Goal: Find contact information: Find contact information

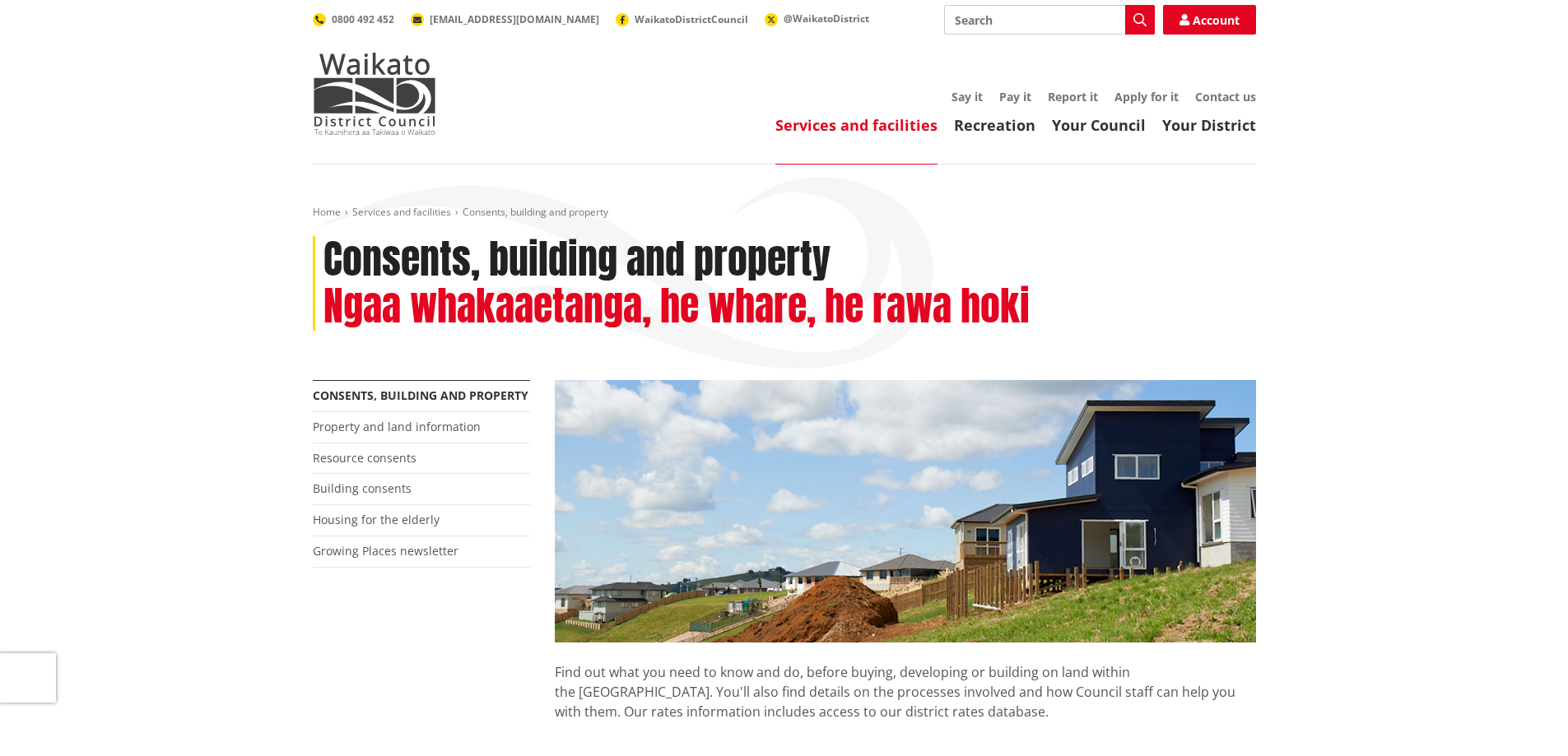
click at [1061, 32] on input "Search" at bounding box center [1049, 19] width 210 height 30
type input "certificate of acceptance"
click at [1135, 20] on icon "button" at bounding box center [1140, 20] width 13 height 13
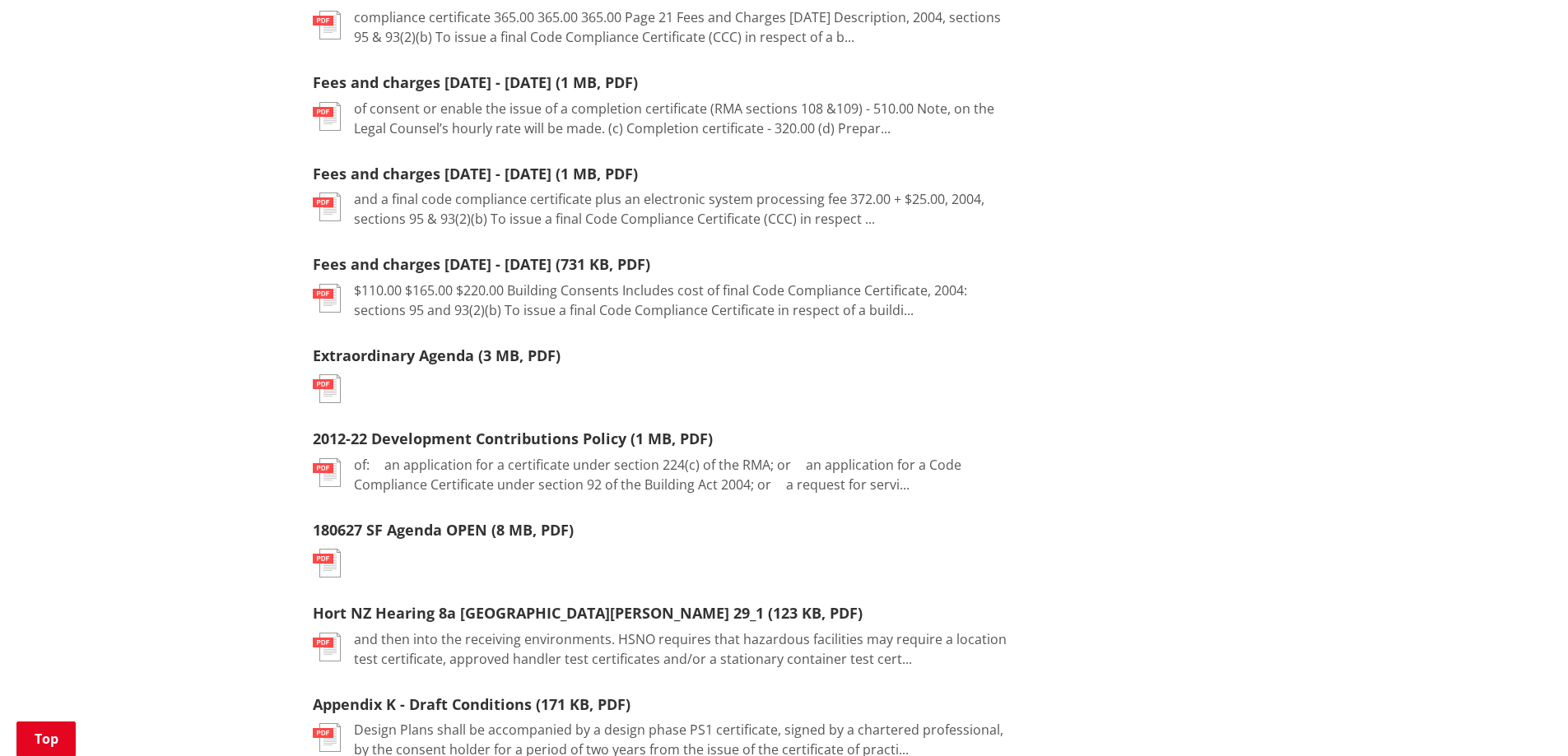
scroll to position [1646, 0]
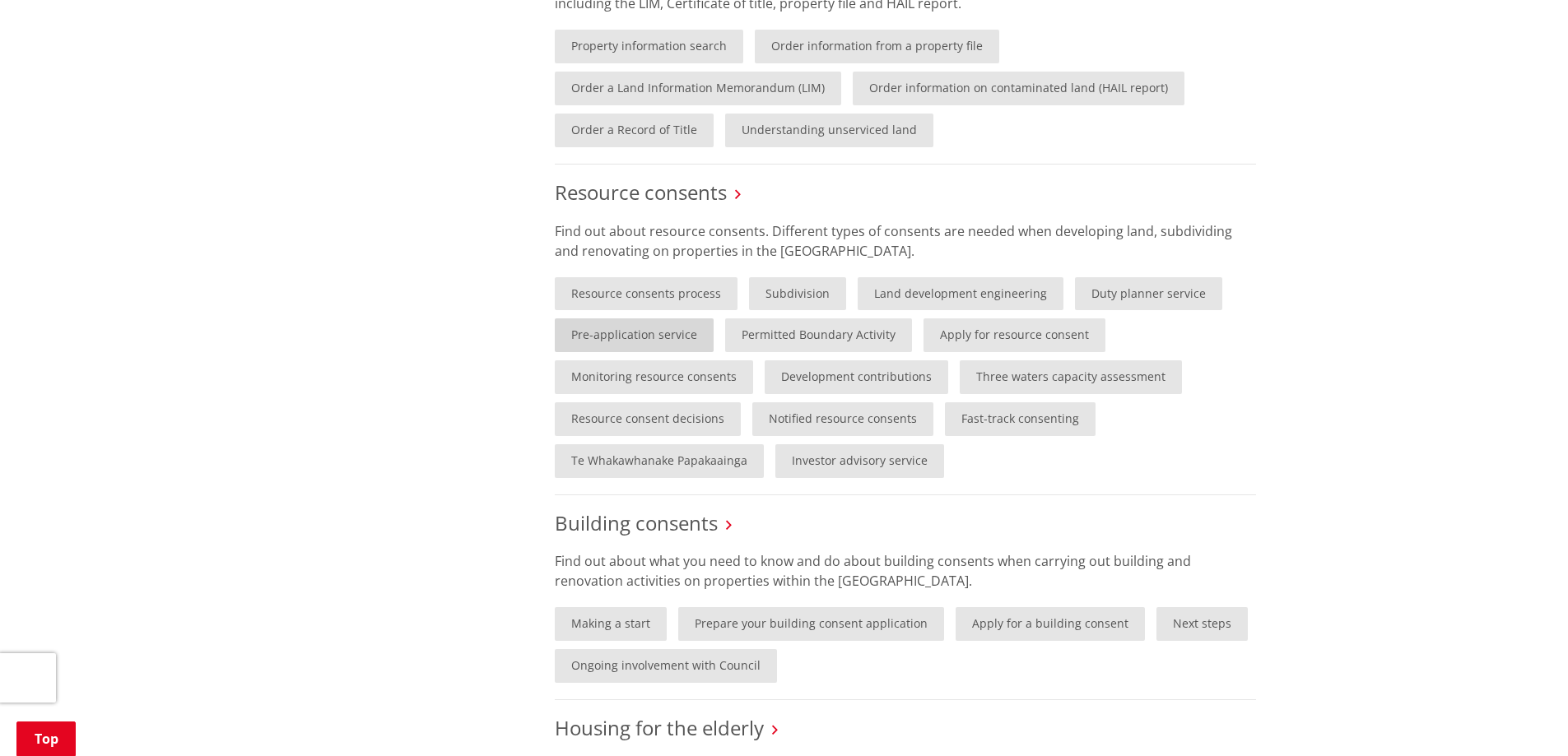
scroll to position [906, 0]
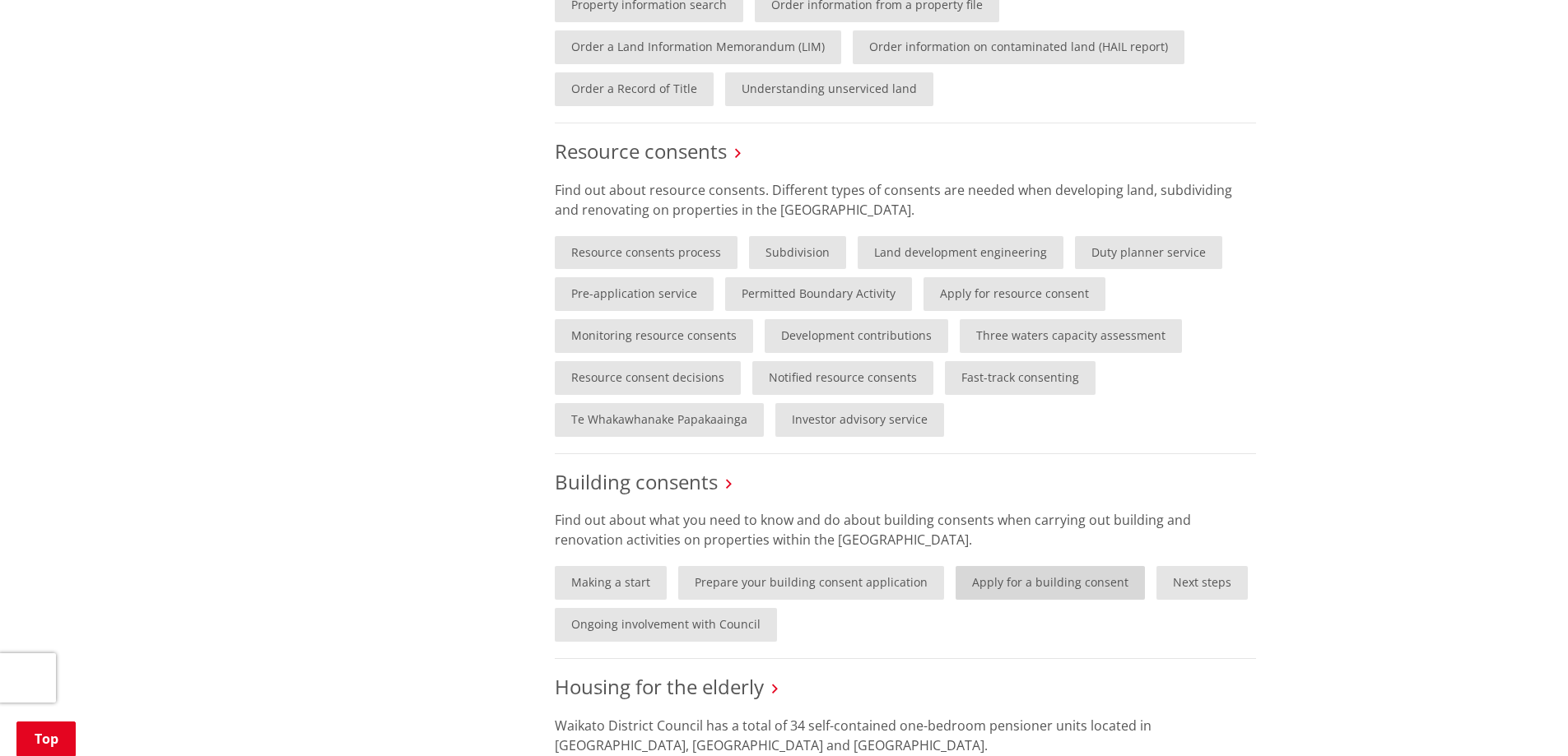
click at [1011, 583] on link "Apply for a building consent" at bounding box center [1050, 582] width 189 height 34
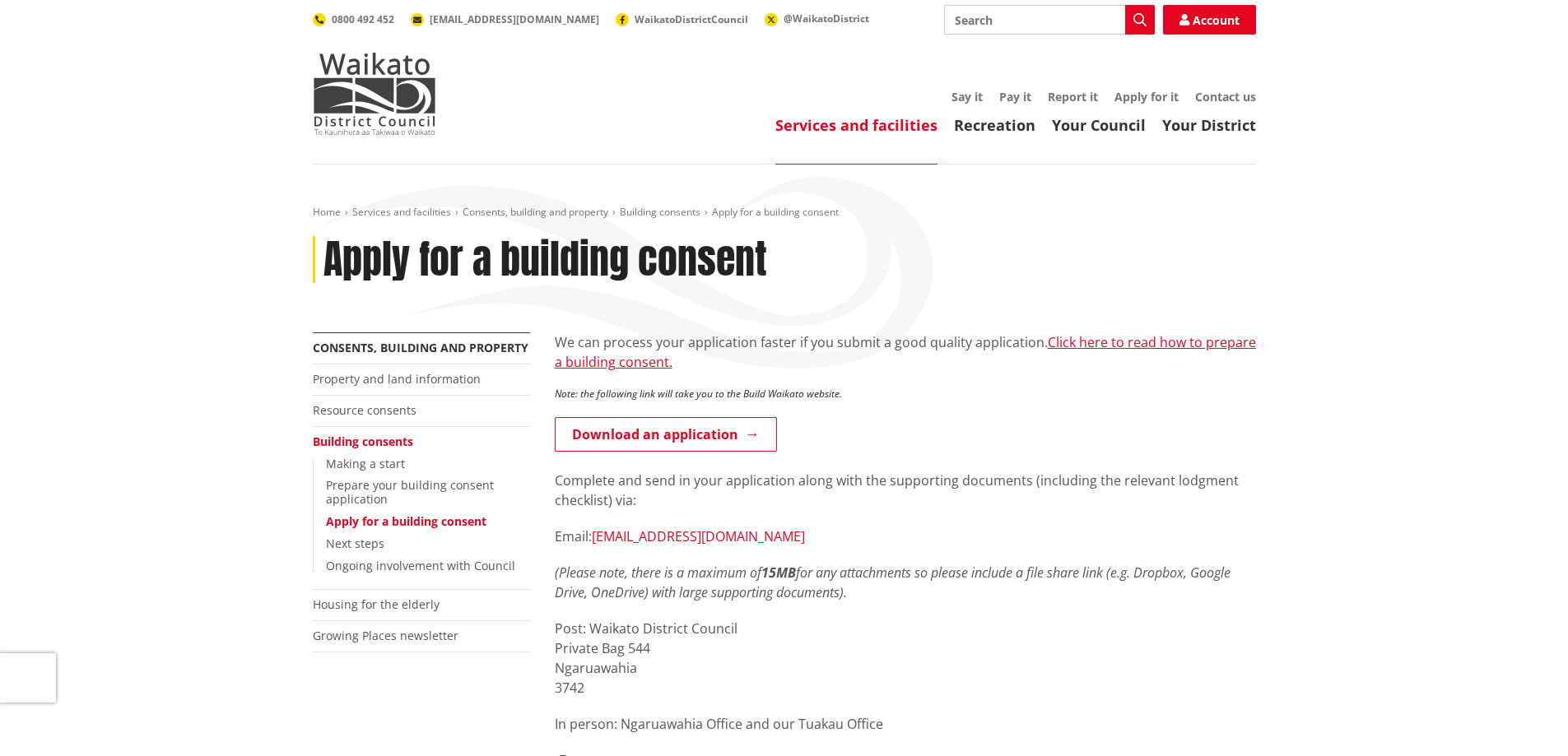
drag, startPoint x: 840, startPoint y: 542, endPoint x: 595, endPoint y: 538, distance: 245.0
click at [595, 538] on p "Email: building.applications@waidc.govt.nz" at bounding box center [905, 536] width 701 height 20
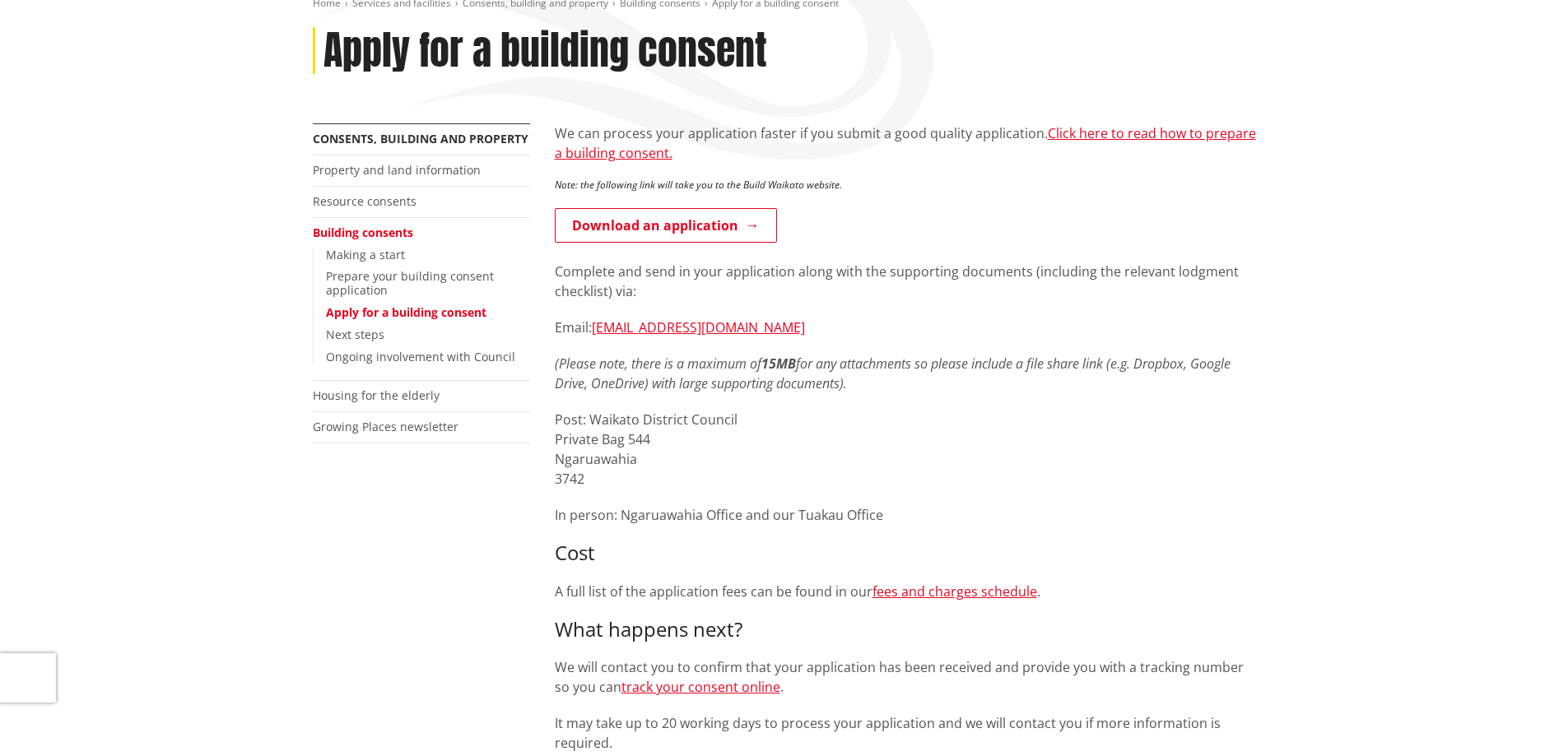
scroll to position [247, 0]
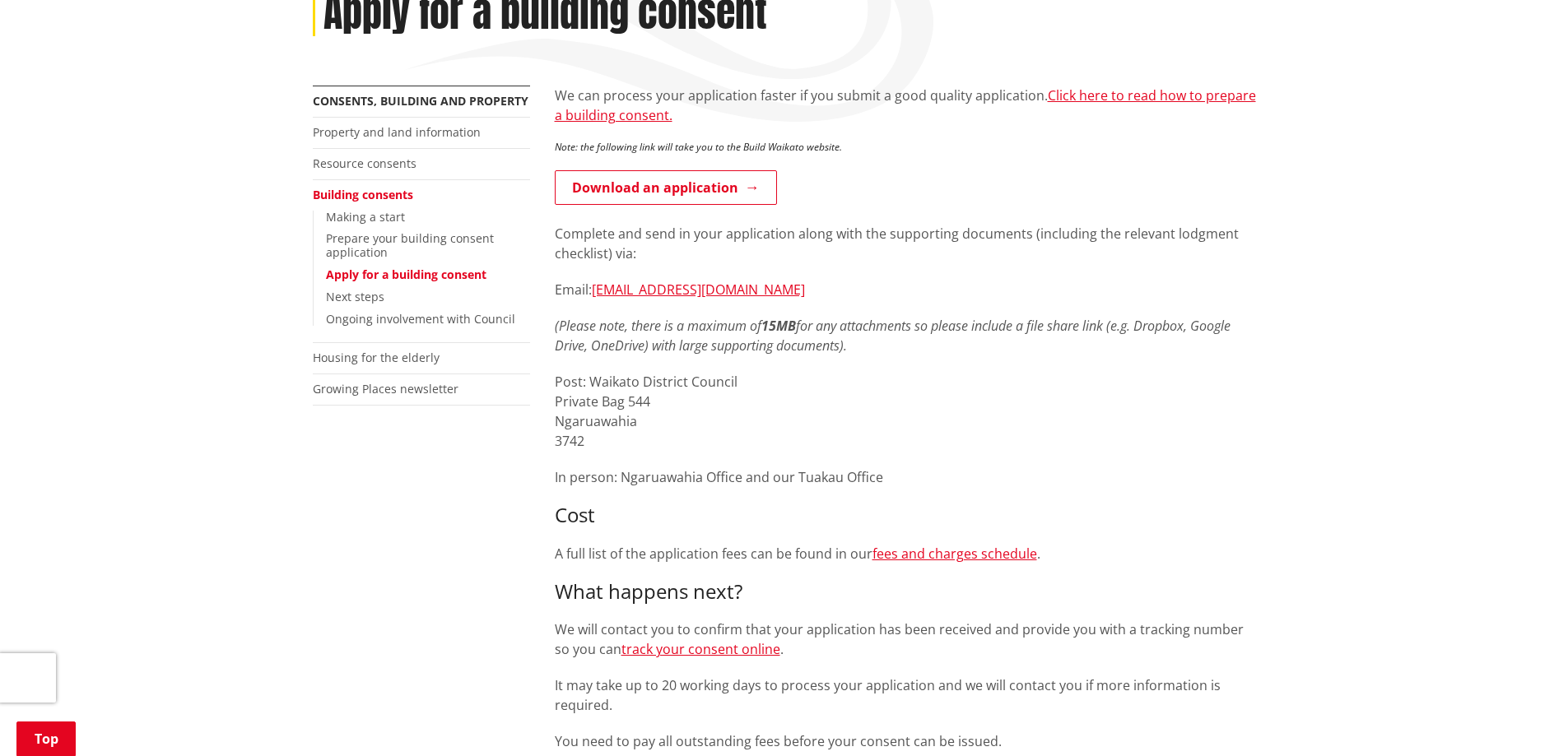
click at [920, 245] on p "Complete and send in your application along with the supporting documents (incl…" at bounding box center [905, 243] width 701 height 39
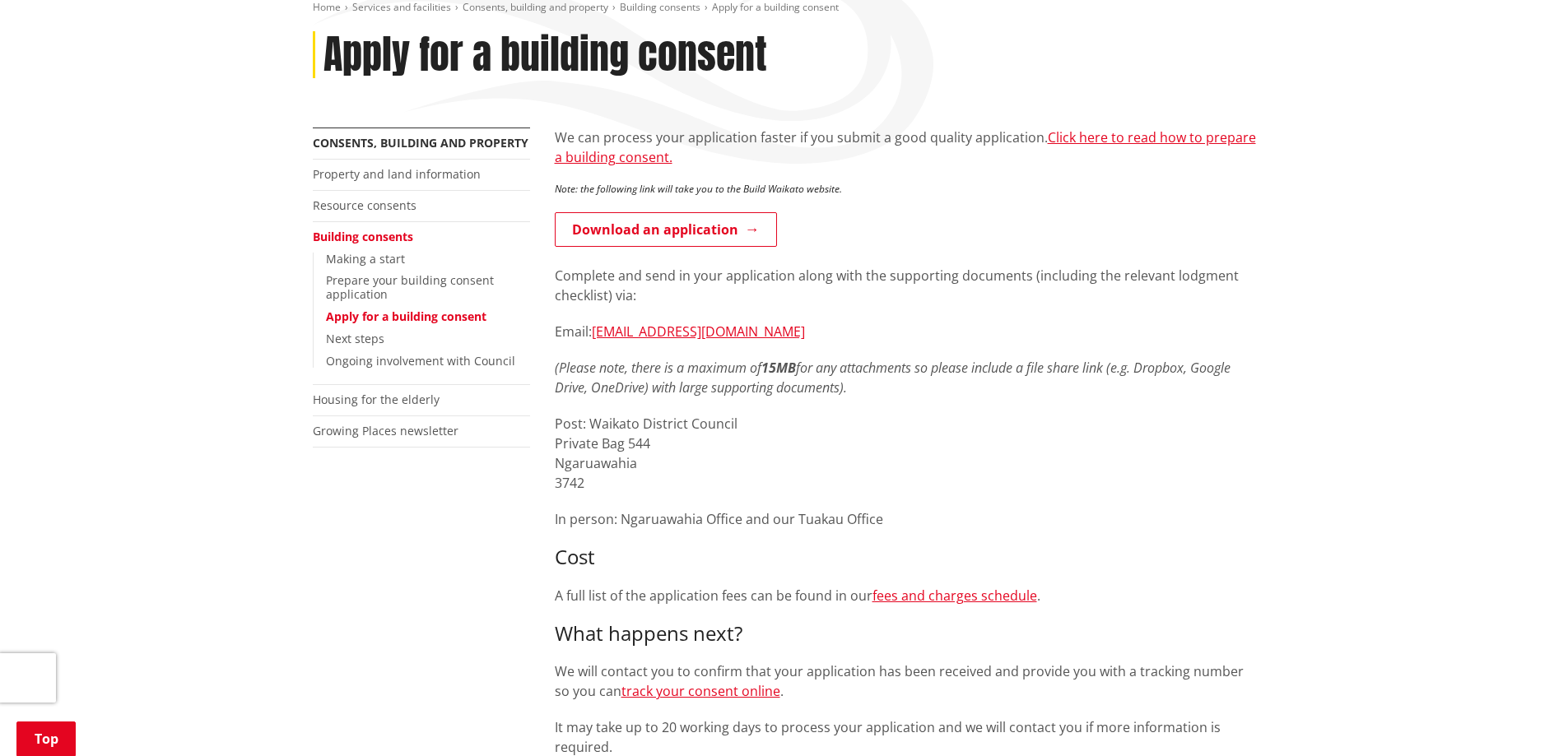
scroll to position [164, 0]
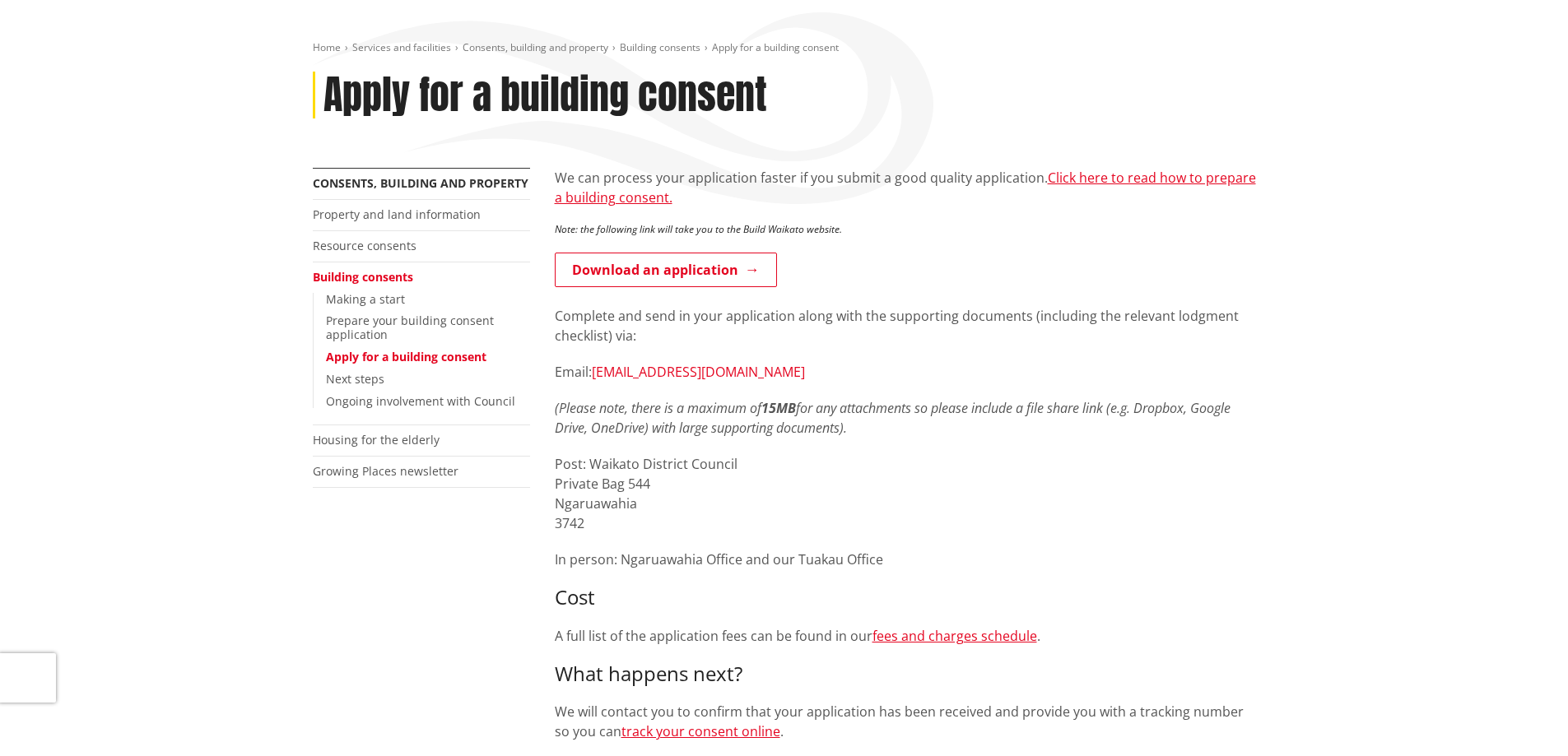
drag, startPoint x: 829, startPoint y: 369, endPoint x: 598, endPoint y: 377, distance: 231.1
click at [598, 377] on p "Email: building.applications@waidc.govt.nz" at bounding box center [905, 372] width 701 height 20
copy link "building.applications@waidc.govt.nz"
